Goal: Check status: Check status

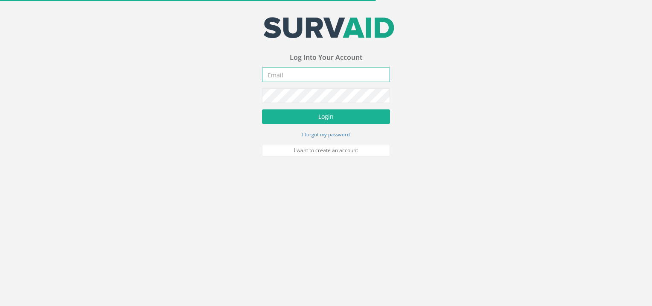
type input "[EMAIL_ADDRESS][DOMAIN_NAME]"
click at [305, 126] on form "[EMAIL_ADDRESS][DOMAIN_NAME] Incorrect Username or Password There was an error …" at bounding box center [326, 111] width 128 height 89
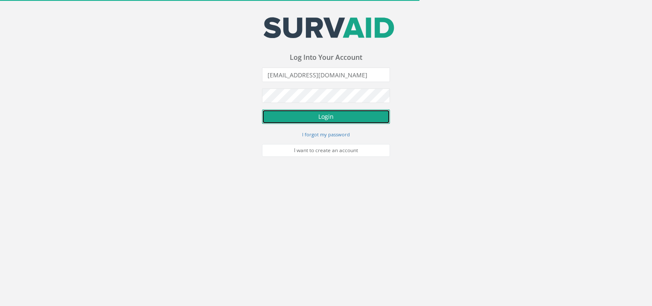
click at [313, 118] on button "Login" at bounding box center [326, 116] width 128 height 15
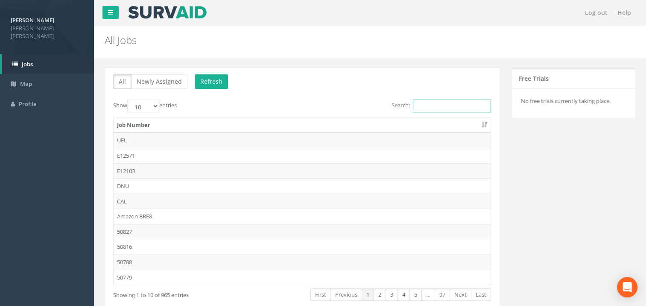
click at [435, 106] on input "Search:" at bounding box center [452, 105] width 78 height 13
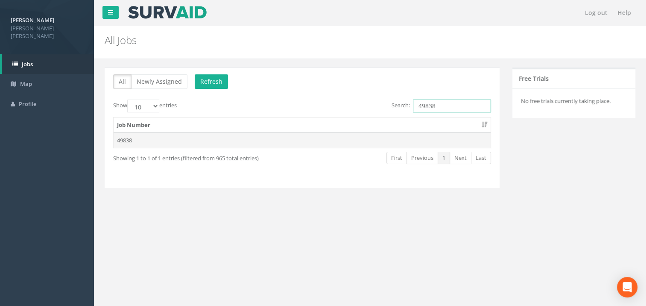
type input "49838"
click at [123, 142] on td "49838" at bounding box center [302, 139] width 377 height 15
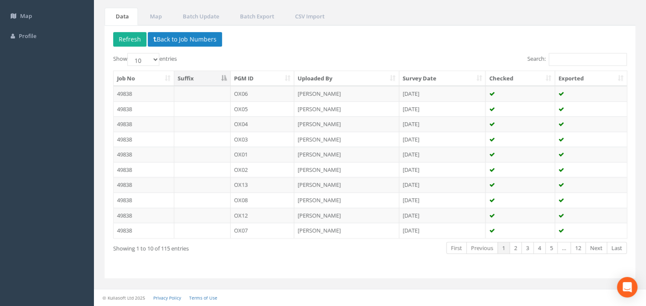
scroll to position [66, 0]
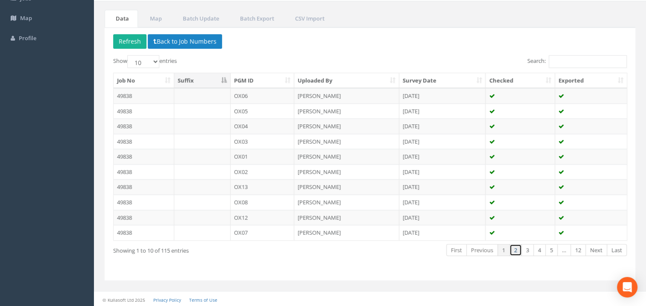
click at [516, 249] on link "2" at bounding box center [515, 250] width 12 height 12
click at [526, 250] on link "3" at bounding box center [527, 250] width 12 height 12
click at [535, 248] on link "4" at bounding box center [539, 250] width 12 height 12
click at [552, 249] on link "5" at bounding box center [551, 250] width 12 height 12
click at [149, 61] on select "10 25 50 100" at bounding box center [143, 61] width 32 height 13
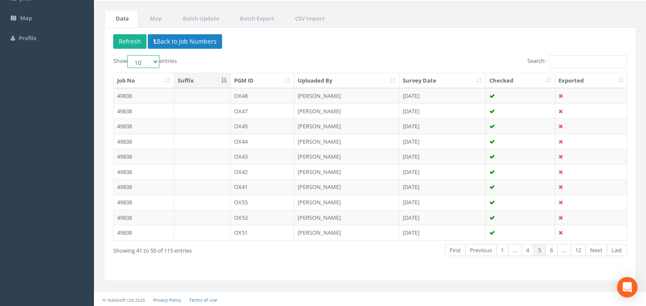
select select "100"
click at [129, 55] on select "10 25 50 100" at bounding box center [143, 61] width 32 height 13
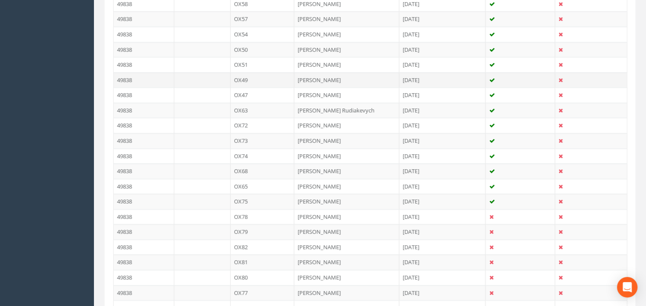
scroll to position [863, 0]
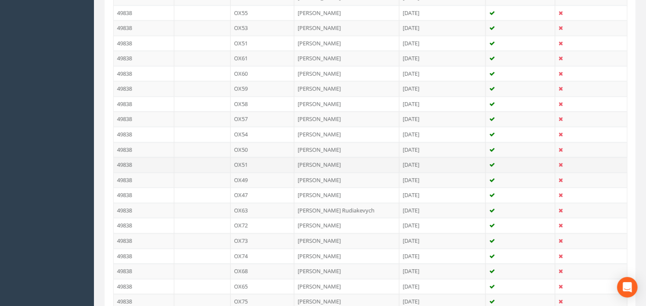
click at [197, 157] on td at bounding box center [202, 164] width 56 height 15
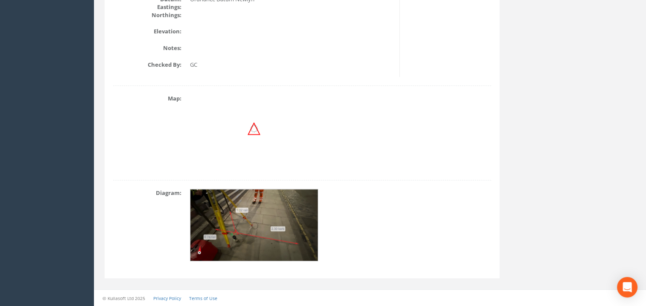
scroll to position [0, 0]
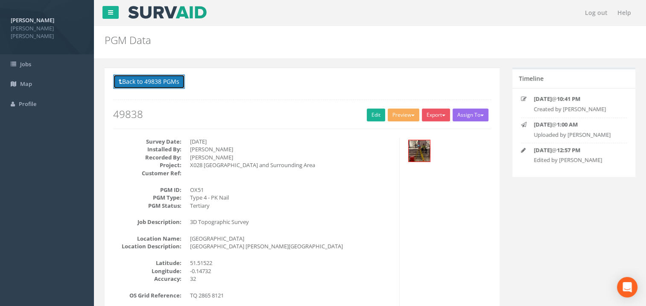
click at [130, 82] on button "Back to 49838 PGMs" at bounding box center [149, 81] width 72 height 15
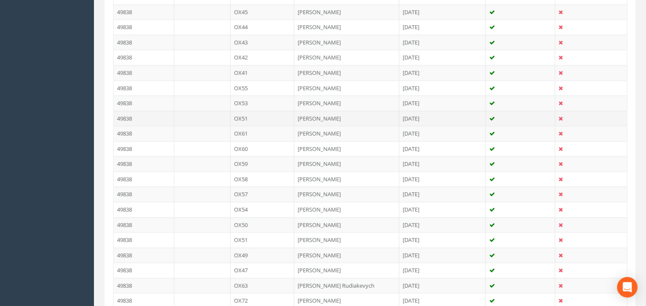
scroll to position [797, 0]
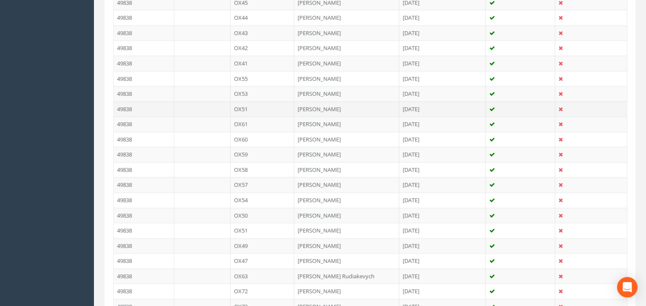
click at [248, 106] on td "OX51" at bounding box center [263, 108] width 64 height 15
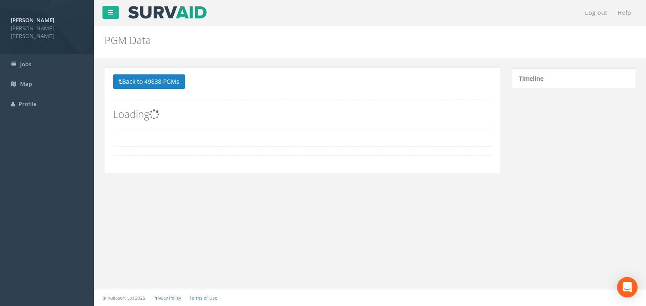
scroll to position [0, 0]
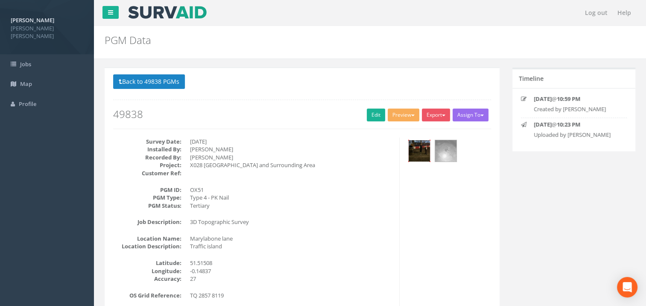
click at [424, 151] on img at bounding box center [419, 150] width 21 height 21
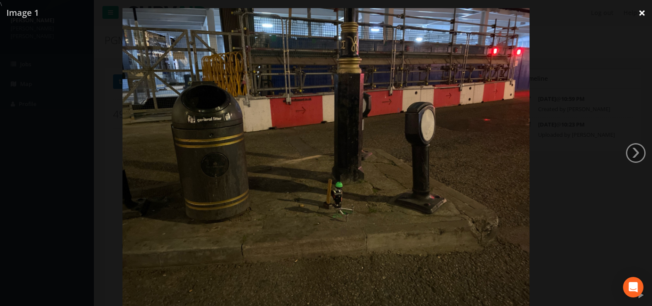
click at [645, 12] on link "×" at bounding box center [642, 13] width 20 height 26
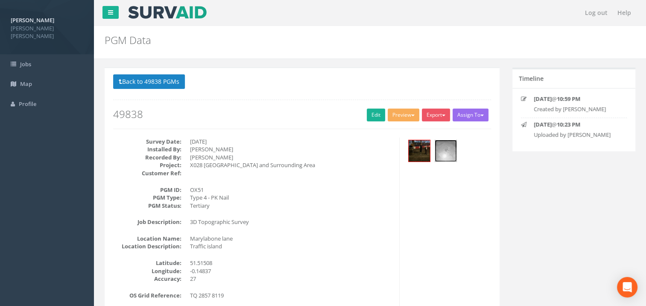
click at [447, 147] on img at bounding box center [445, 150] width 21 height 21
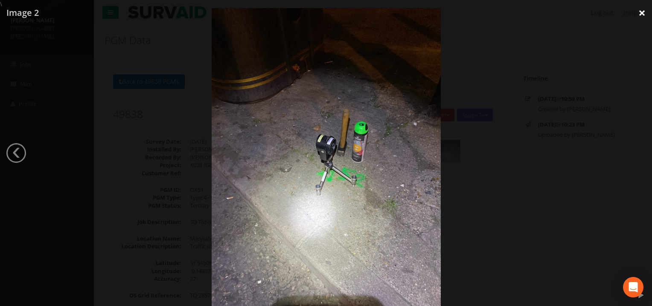
click at [640, 11] on link "×" at bounding box center [642, 13] width 20 height 26
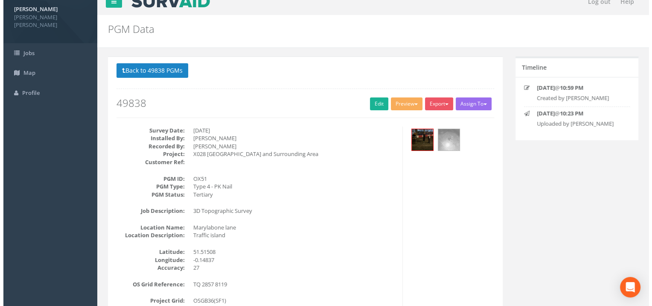
scroll to position [99, 0]
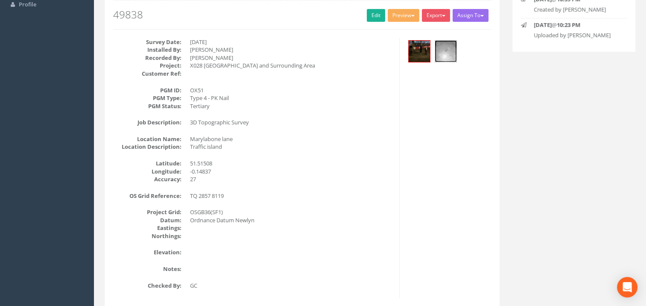
click at [451, 51] on img at bounding box center [445, 51] width 21 height 21
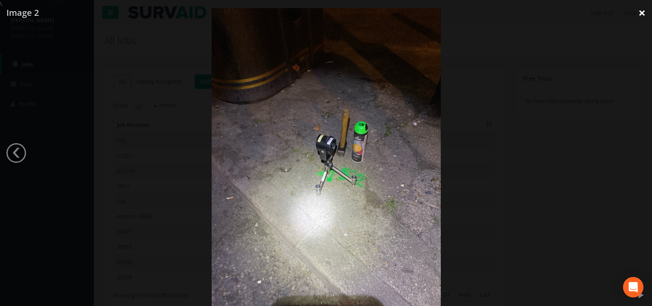
click at [645, 11] on link "×" at bounding box center [642, 13] width 20 height 26
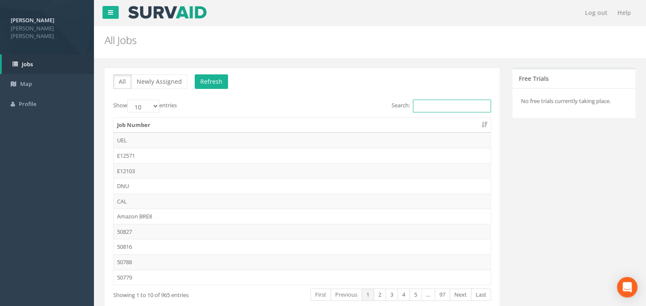
click at [432, 104] on input "Search:" at bounding box center [452, 105] width 78 height 13
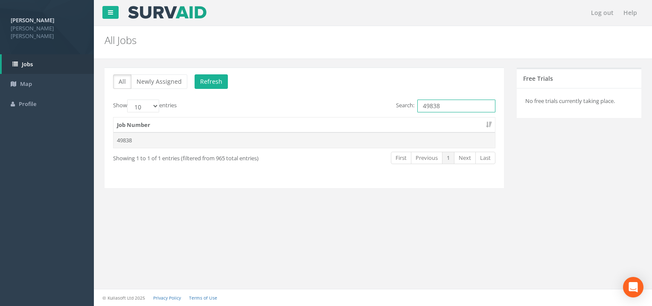
type input "49838"
click at [129, 138] on td "49838" at bounding box center [305, 139] width 382 height 15
